Goal: Information Seeking & Learning: Find specific fact

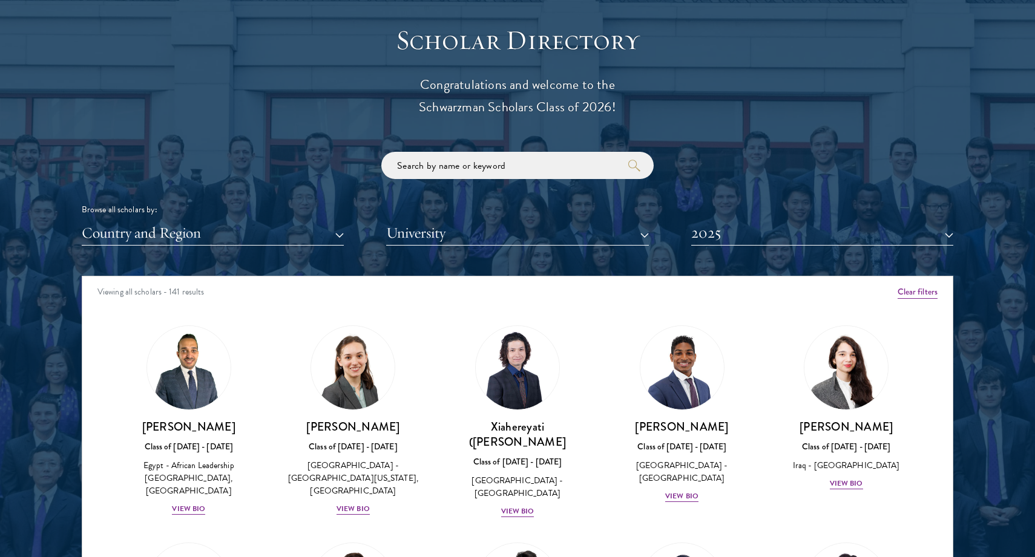
click at [769, 247] on div "Scholar Directory Congratulations and welcome to the Schwarzman Scholars Class …" at bounding box center [517, 331] width 871 height 615
click at [759, 239] on button "2025" at bounding box center [822, 233] width 262 height 25
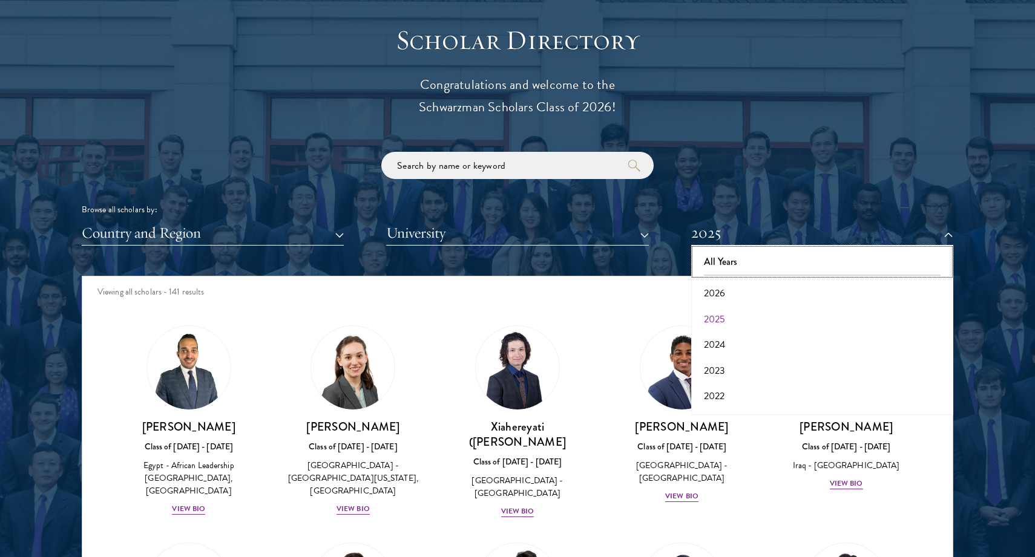
click at [733, 258] on button "All Years" at bounding box center [822, 261] width 255 height 25
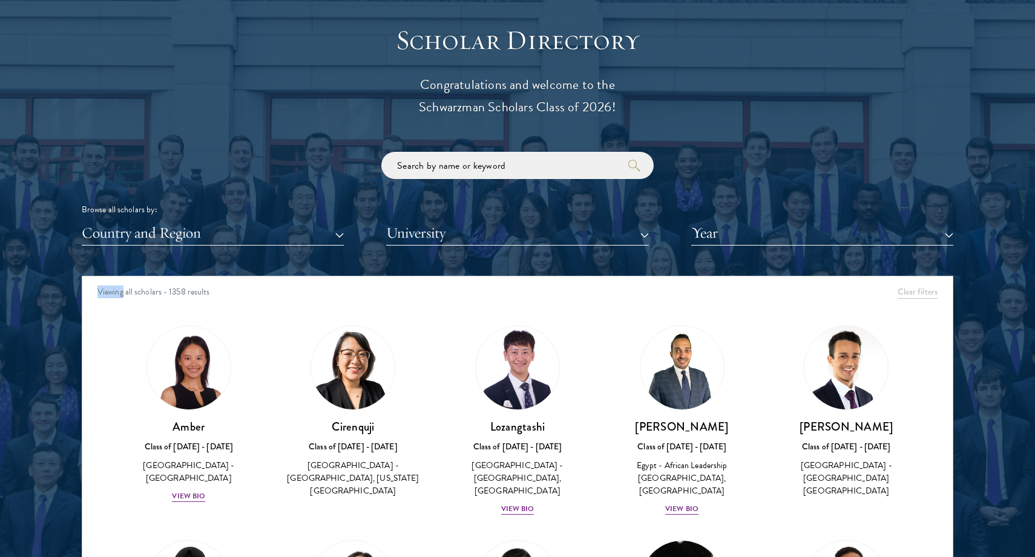
click at [733, 258] on div "Scholar Directory Congratulations and welcome to the Schwarzman Scholars Class …" at bounding box center [517, 331] width 871 height 615
click at [586, 177] on input "search" at bounding box center [517, 165] width 272 height 27
type input "[PERSON_NAME]"
click button "submit" at bounding box center [0, 0] width 0 height 0
